Goal: Information Seeking & Learning: Learn about a topic

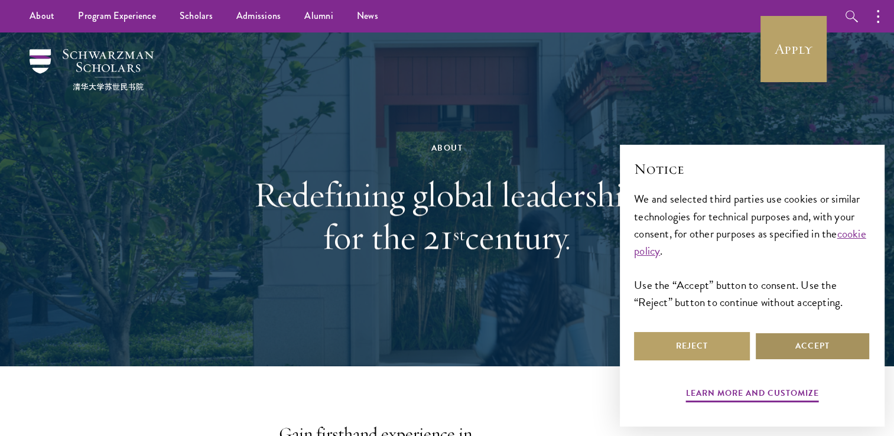
click at [787, 353] on button "Accept" at bounding box center [812, 346] width 116 height 28
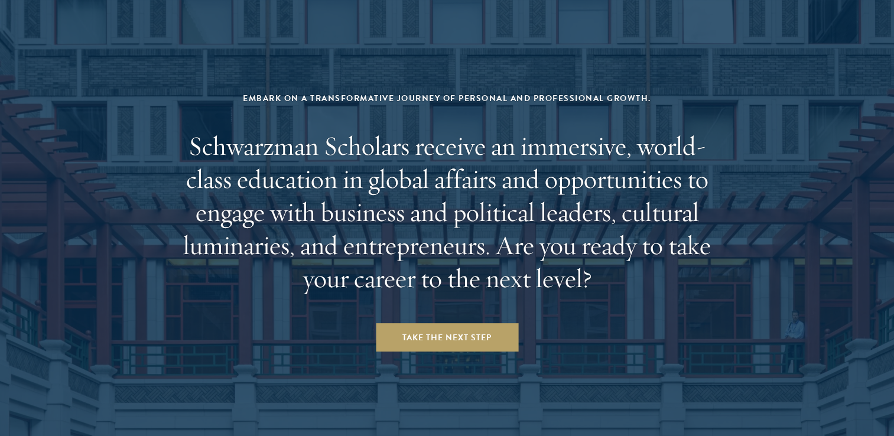
scroll to position [4843, 0]
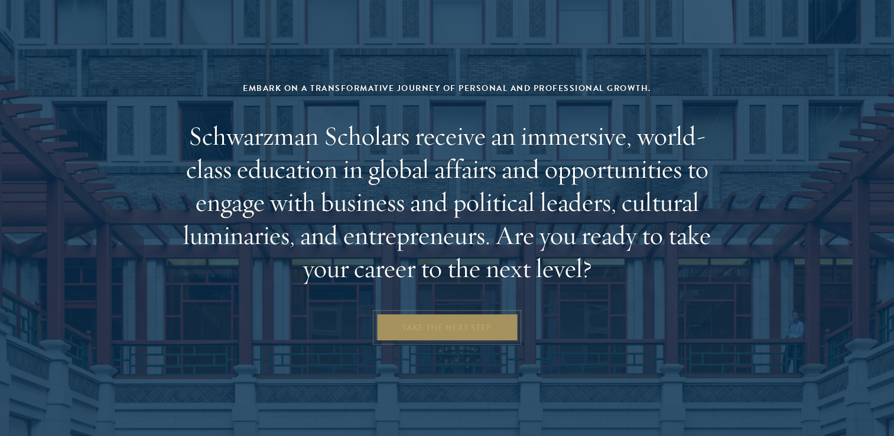
click at [498, 313] on link "Take the Next Step" at bounding box center [447, 327] width 142 height 28
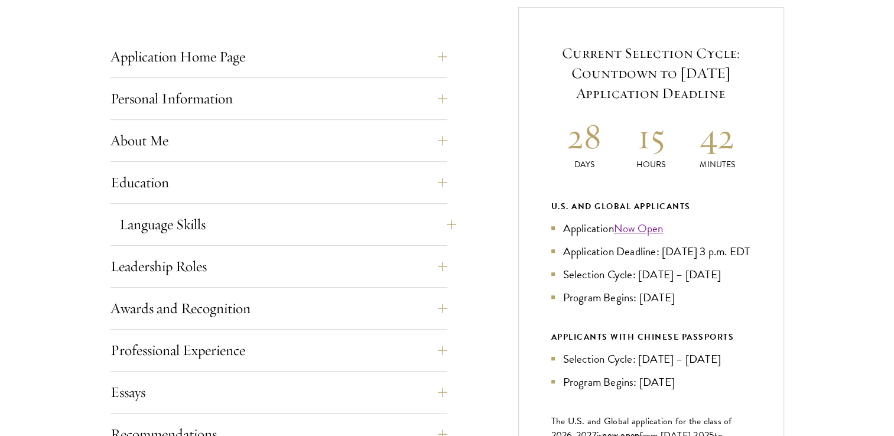
scroll to position [473, 0]
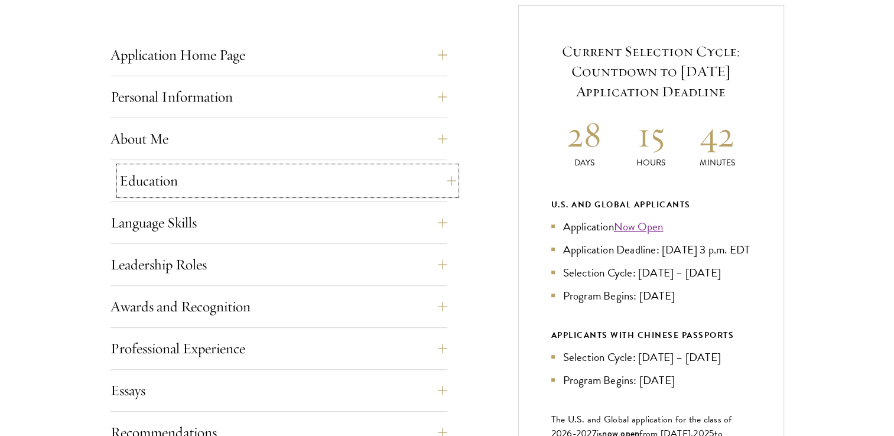
click at [328, 190] on button "Education" at bounding box center [287, 181] width 337 height 28
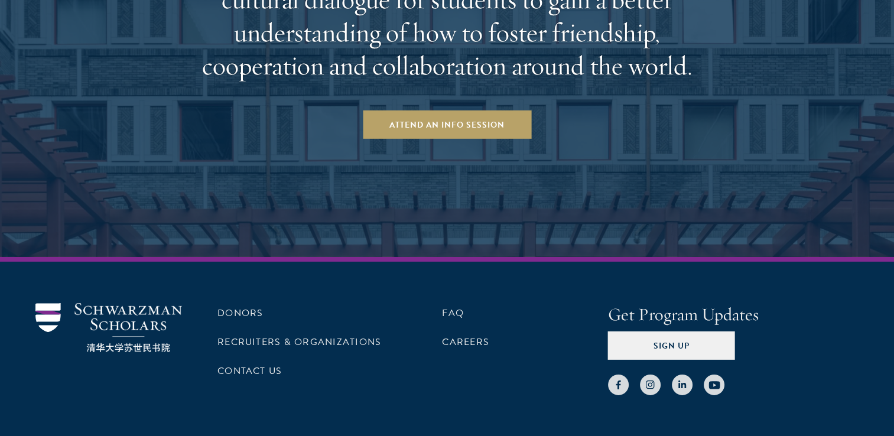
scroll to position [3721, 0]
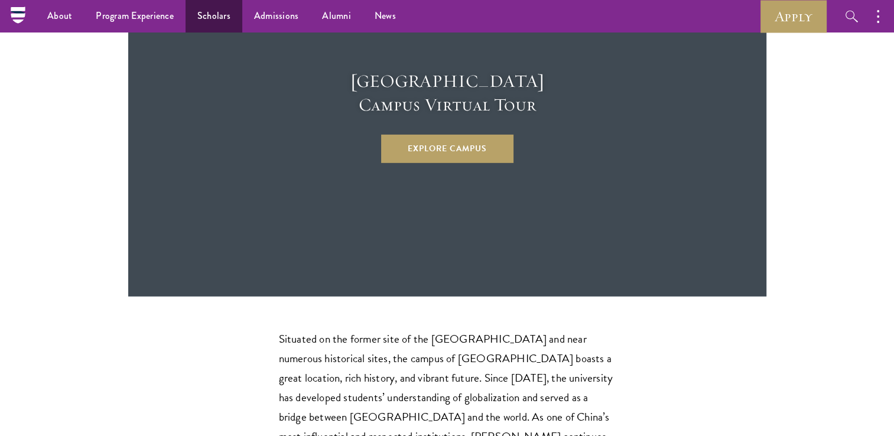
scroll to position [3062, 0]
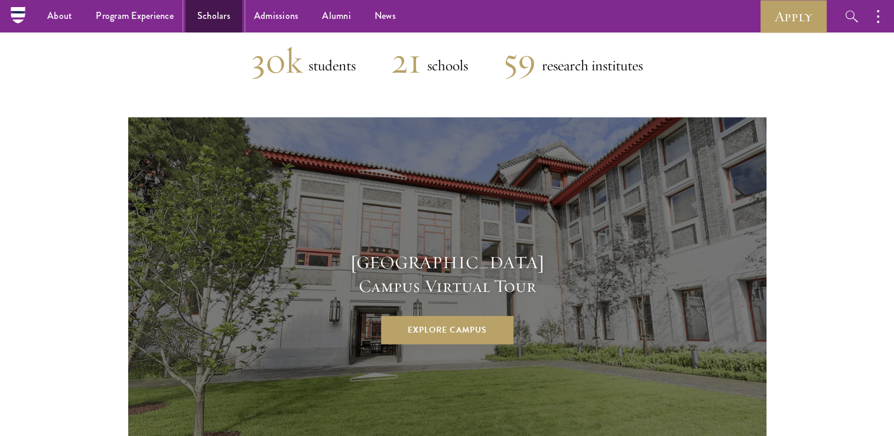
click at [202, 11] on link "Scholars" at bounding box center [213, 16] width 57 height 32
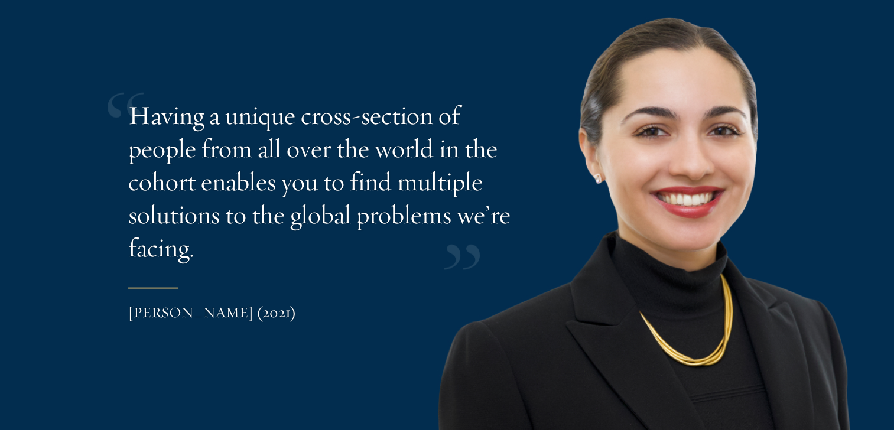
scroll to position [2422, 0]
